Goal: Browse casually

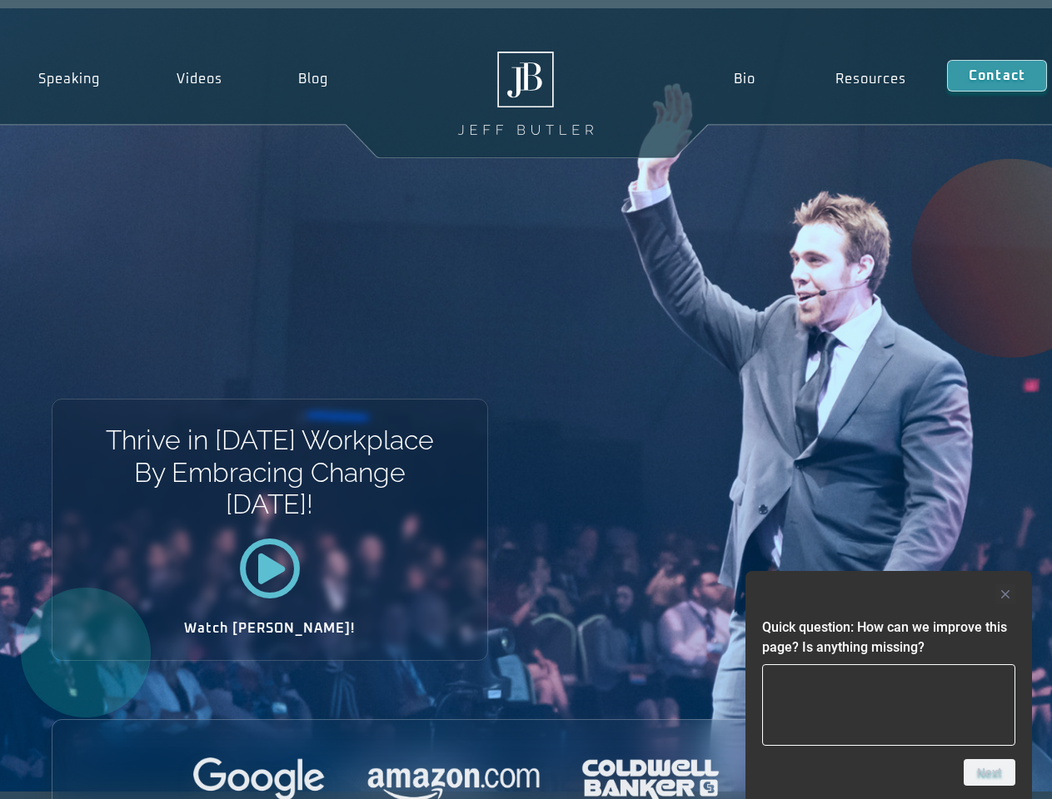
click at [525, 400] on div "Thrive in [DATE] Workplace By Embracing Change [DATE]! Watch [PERSON_NAME]!" at bounding box center [526, 400] width 1052 height 784
click at [888, 595] on div at bounding box center [888, 595] width 253 height 20
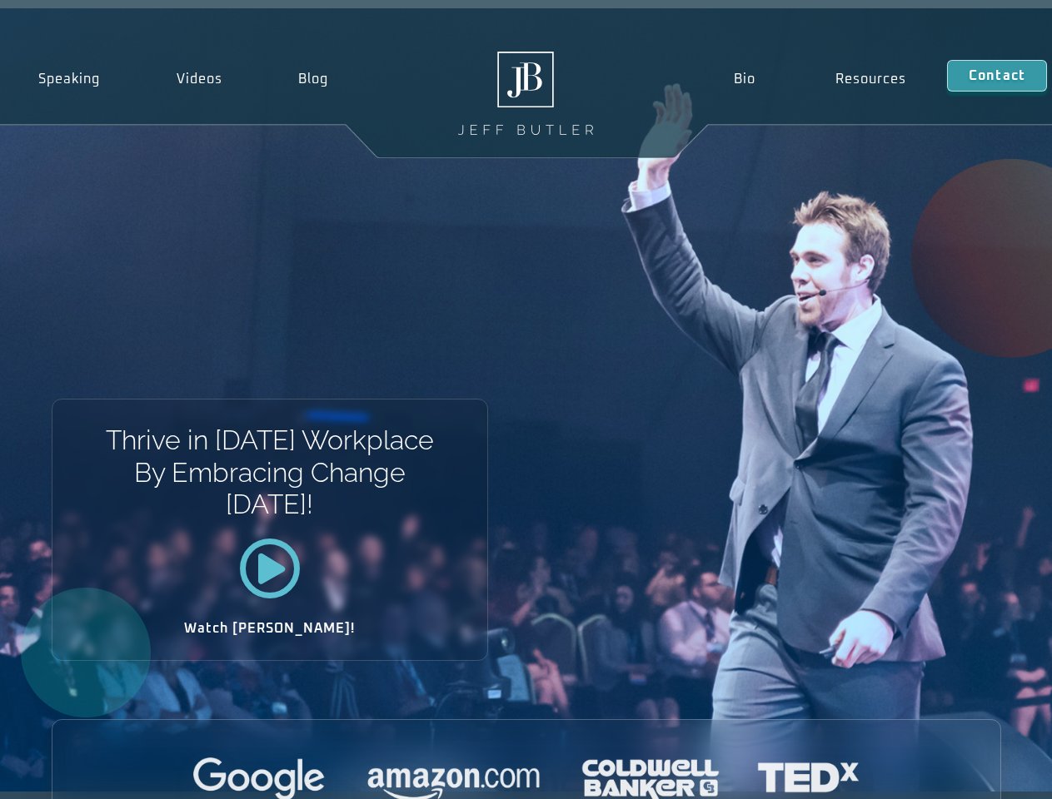
click at [989, 773] on div at bounding box center [526, 781] width 948 height 46
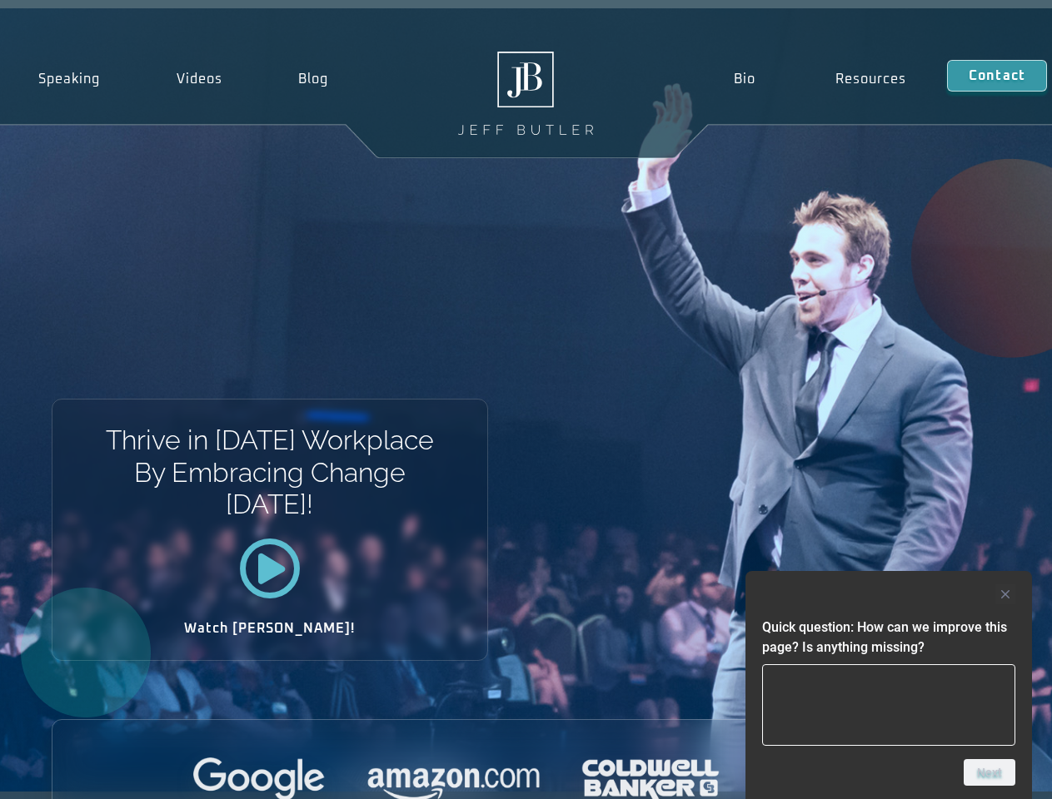
click at [525, 400] on div "Thrive in [DATE] Workplace By Embracing Change [DATE]! Watch [PERSON_NAME]!" at bounding box center [526, 400] width 1052 height 784
click at [888, 595] on div at bounding box center [888, 595] width 253 height 20
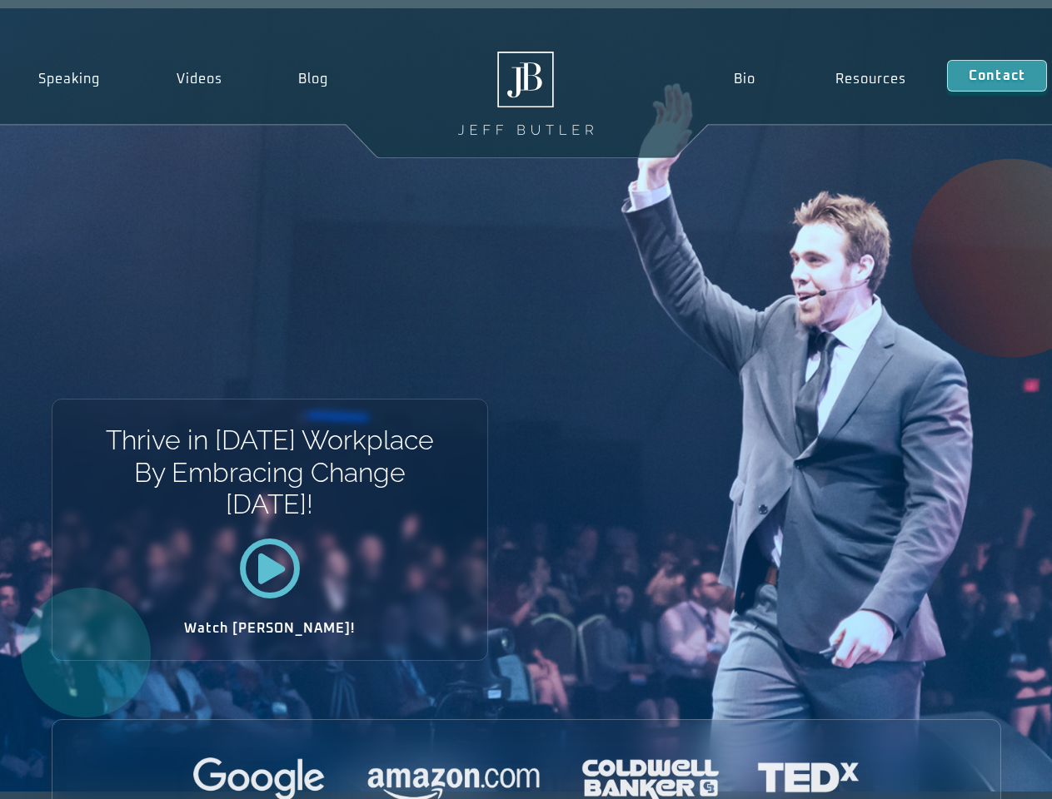
click at [989, 773] on div at bounding box center [526, 781] width 948 height 46
